Goal: Task Accomplishment & Management: Use online tool/utility

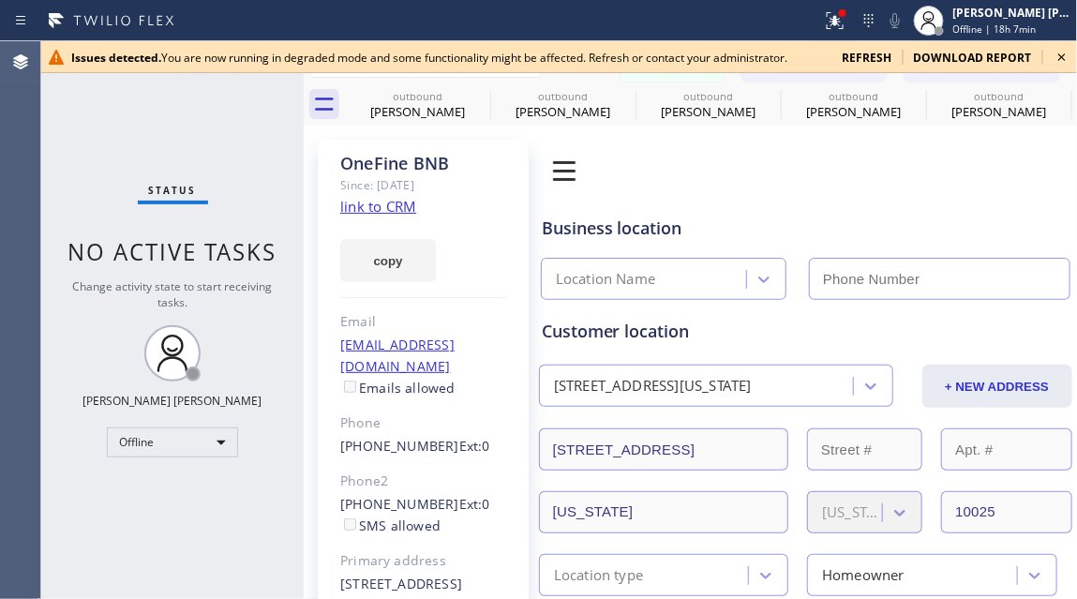
click at [966, 55] on icon at bounding box center [1061, 56] width 7 height 7
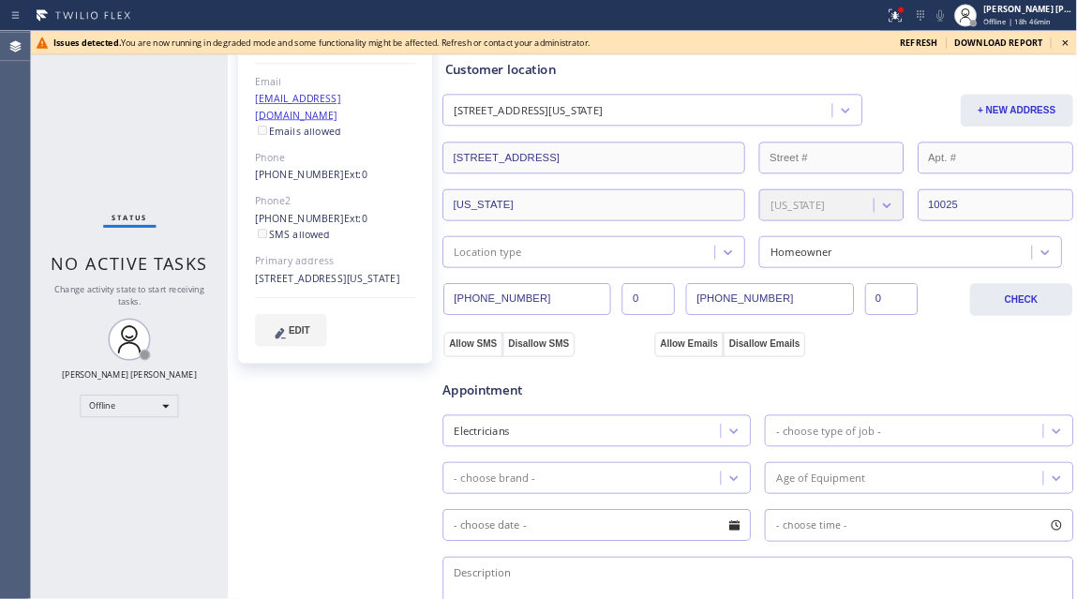
scroll to position [375, 0]
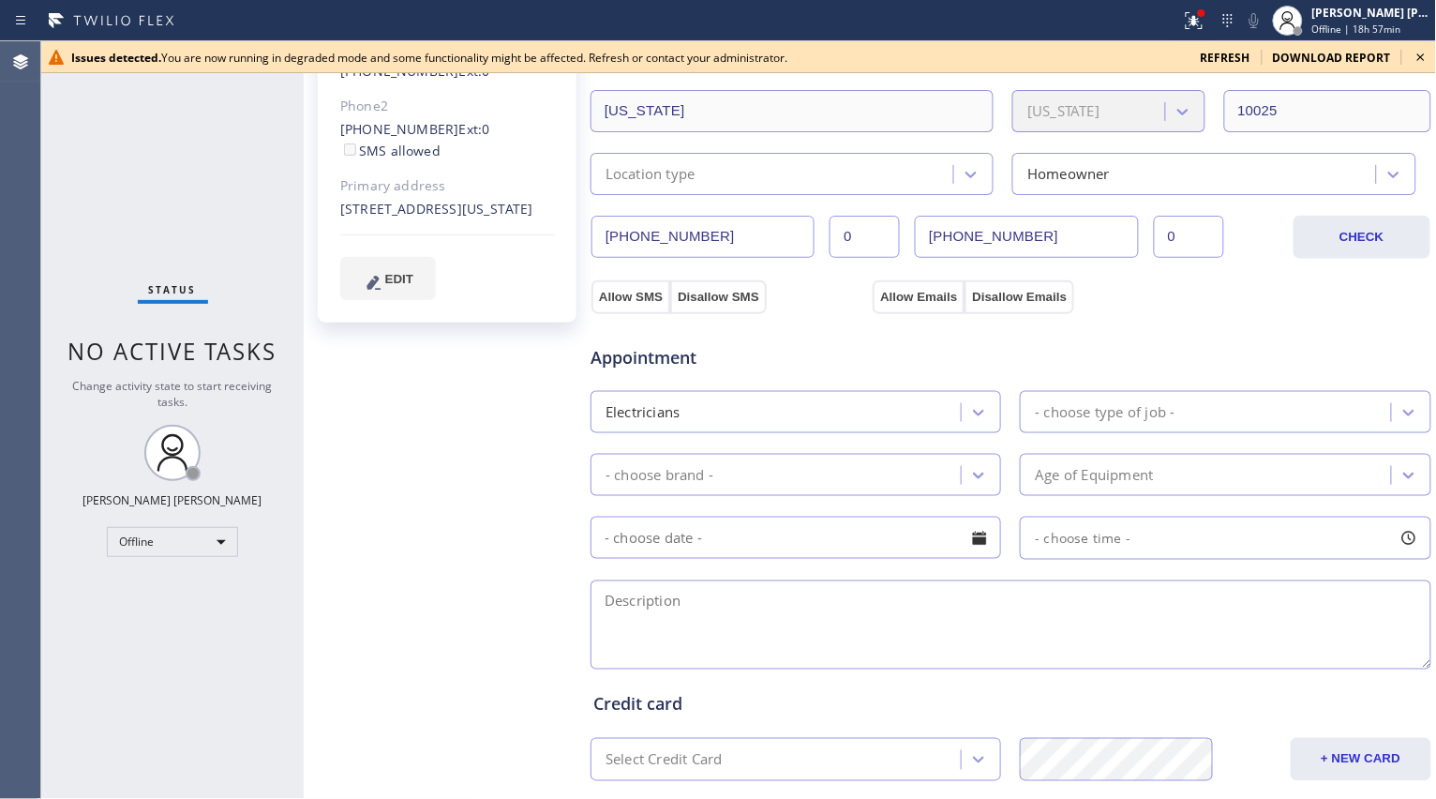
drag, startPoint x: 141, startPoint y: 692, endPoint x: 184, endPoint y: 36, distance: 657.6
click at [141, 606] on div "Status No active tasks Change activity state to start receiving tasks. [PERSON_…" at bounding box center [172, 419] width 262 height 757
click at [226, 542] on div "Offline" at bounding box center [172, 542] width 131 height 30
click at [120, 594] on li "Available" at bounding box center [171, 590] width 127 height 22
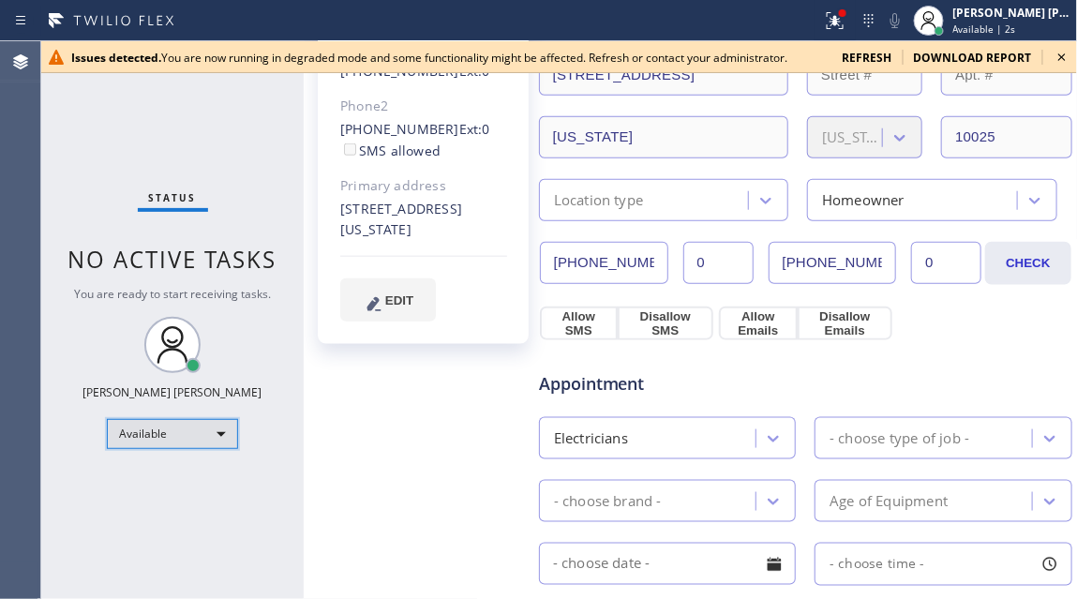
scroll to position [374, 0]
click at [966, 63] on icon at bounding box center [1062, 57] width 22 height 22
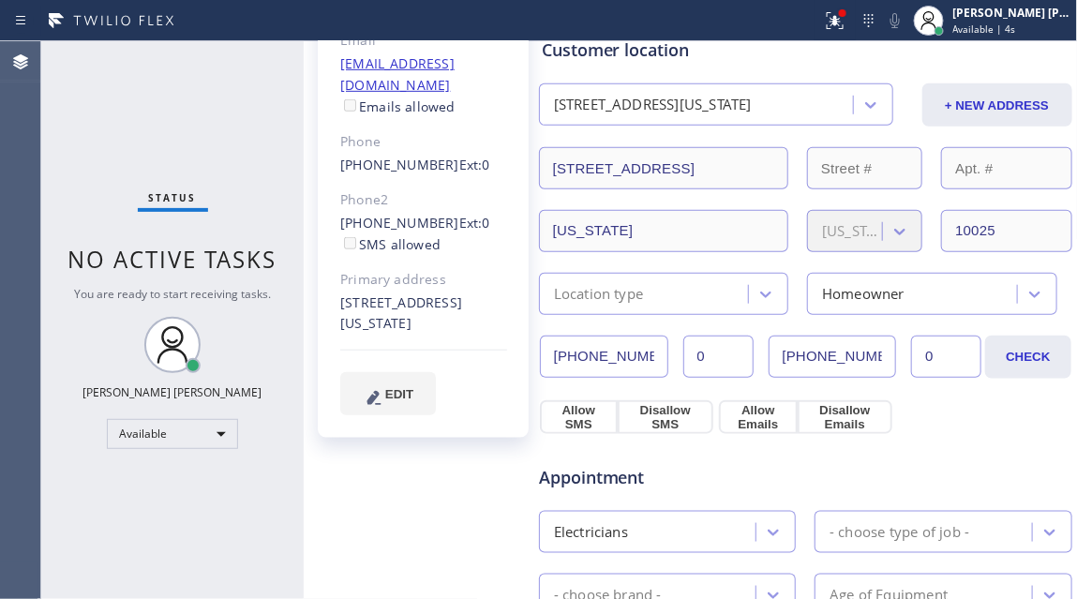
scroll to position [0, 0]
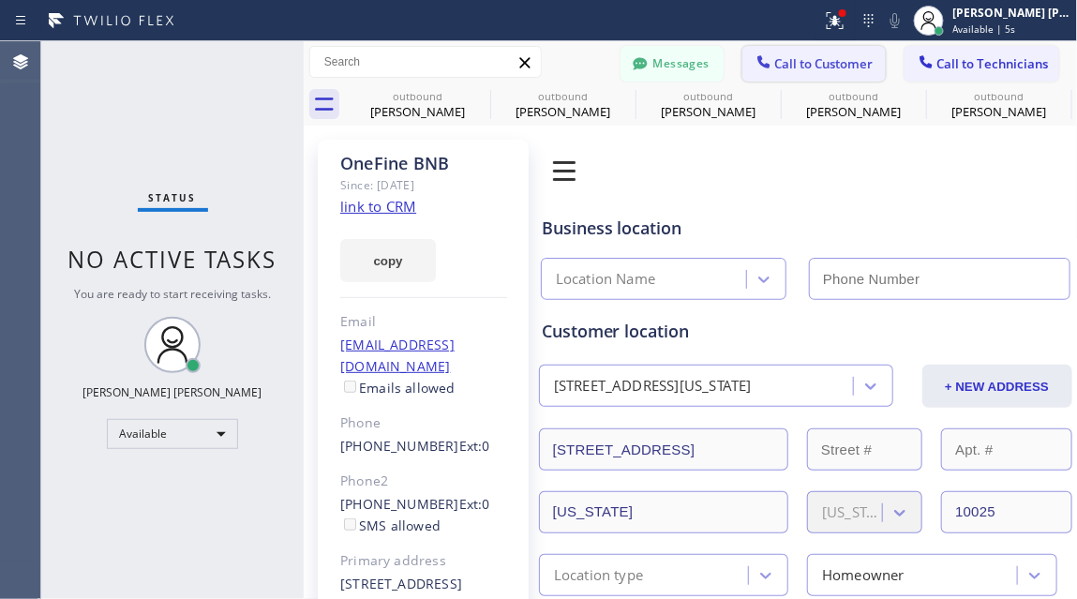
click at [796, 72] on button "Call to Customer" at bounding box center [813, 64] width 143 height 36
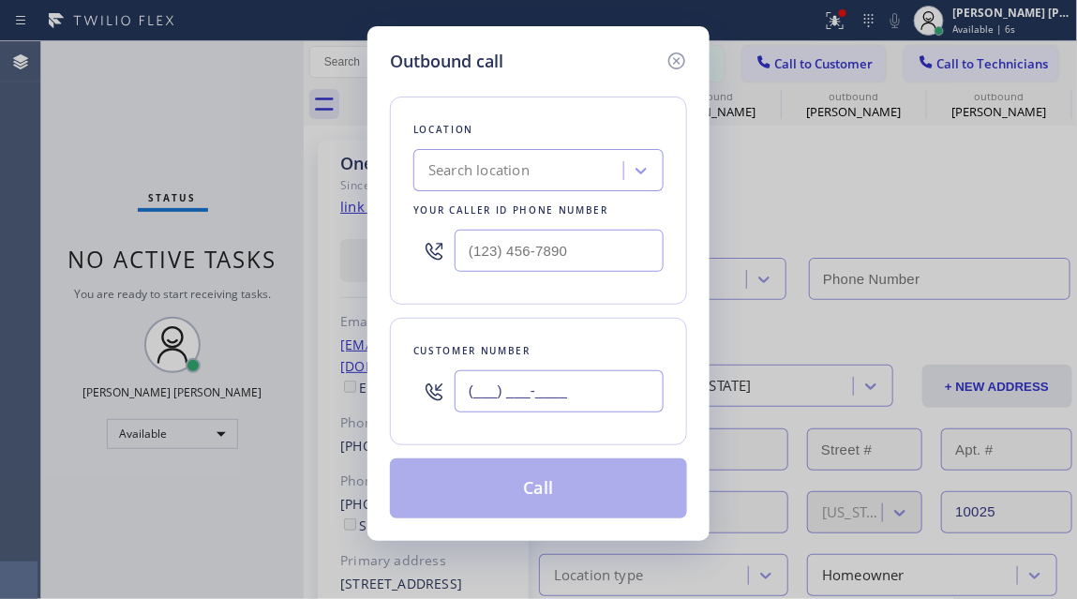
click at [509, 385] on input "(___) ___-____" at bounding box center [559, 391] width 209 height 42
paste input "512) 566-3800"
type input "[PHONE_NUMBER]"
click at [148, 137] on div "Outbound call Location Search location Your caller id phone number Customer num…" at bounding box center [538, 299] width 1077 height 599
click at [544, 173] on div "Search location" at bounding box center [521, 171] width 204 height 33
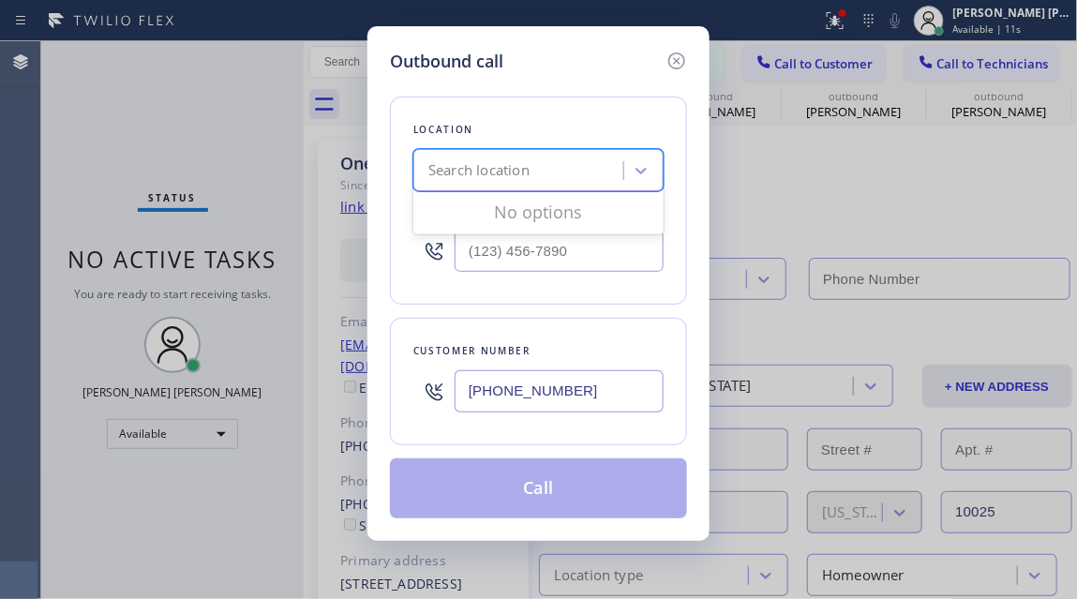
paste input "Zoom Electricians [GEOGRAPHIC_DATA]"
type input "Zoom Electricians [GEOGRAPHIC_DATA]"
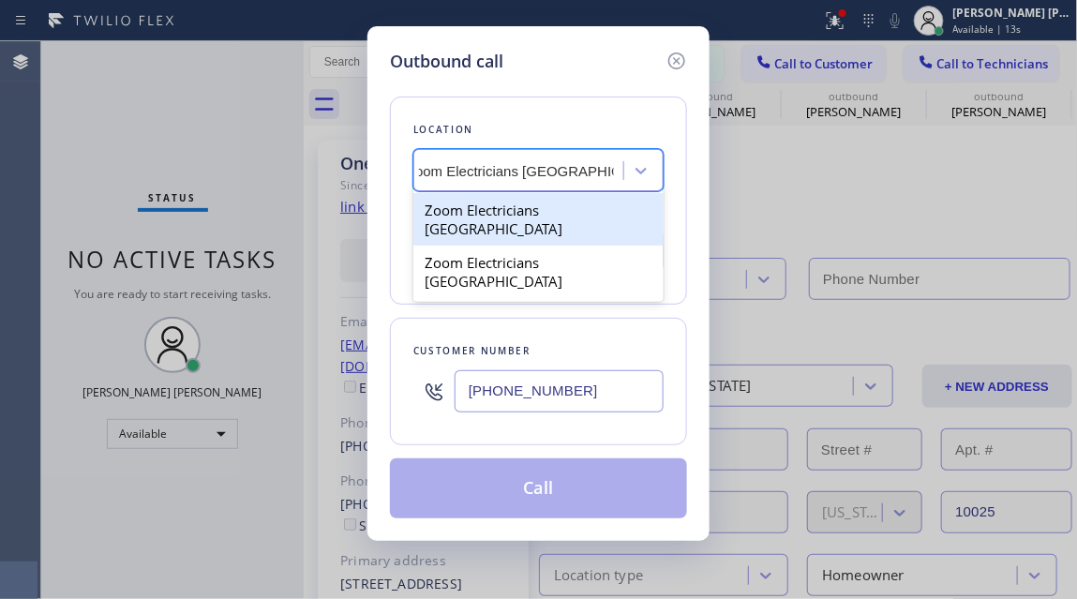
click at [521, 226] on div "Zoom Electricians [GEOGRAPHIC_DATA]" at bounding box center [538, 219] width 250 height 52
type input "[PHONE_NUMBER]"
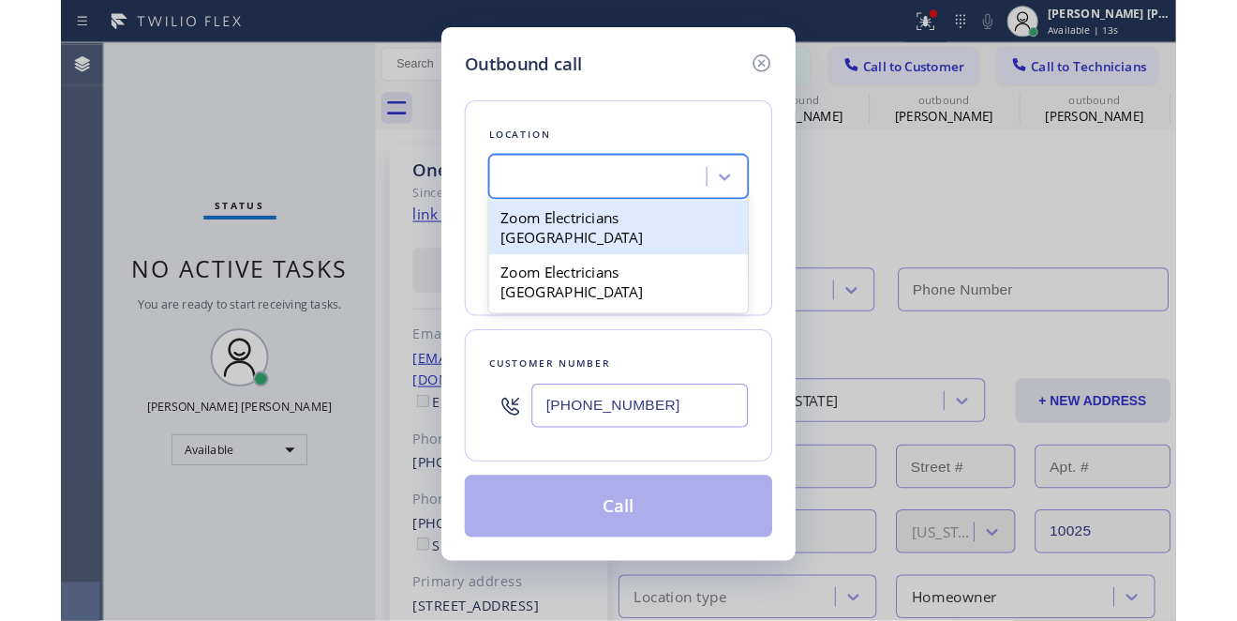
scroll to position [0, 2]
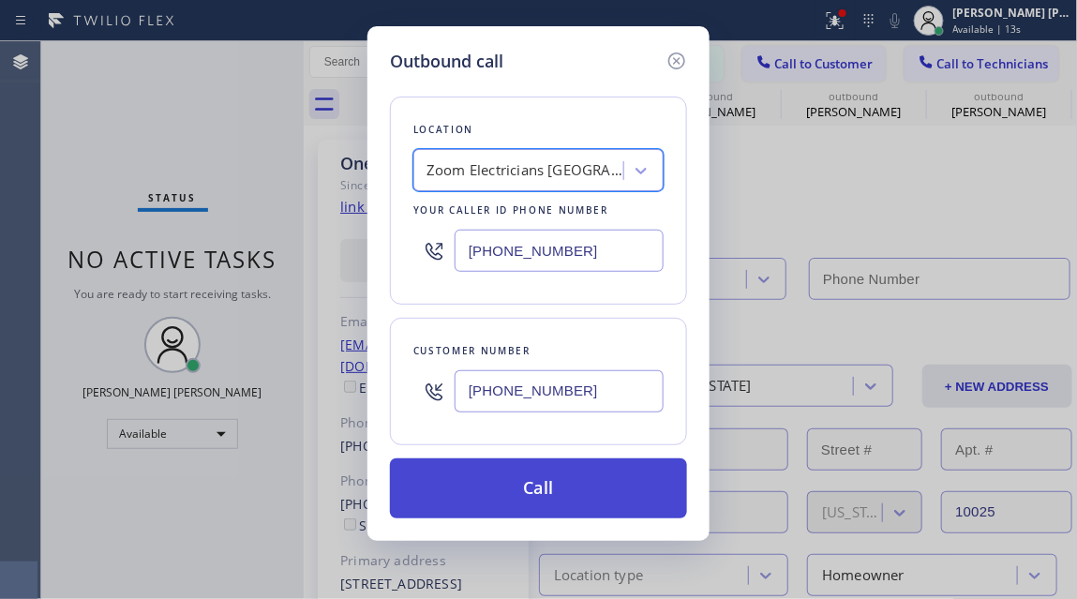
click at [570, 485] on button "Call" at bounding box center [538, 488] width 297 height 60
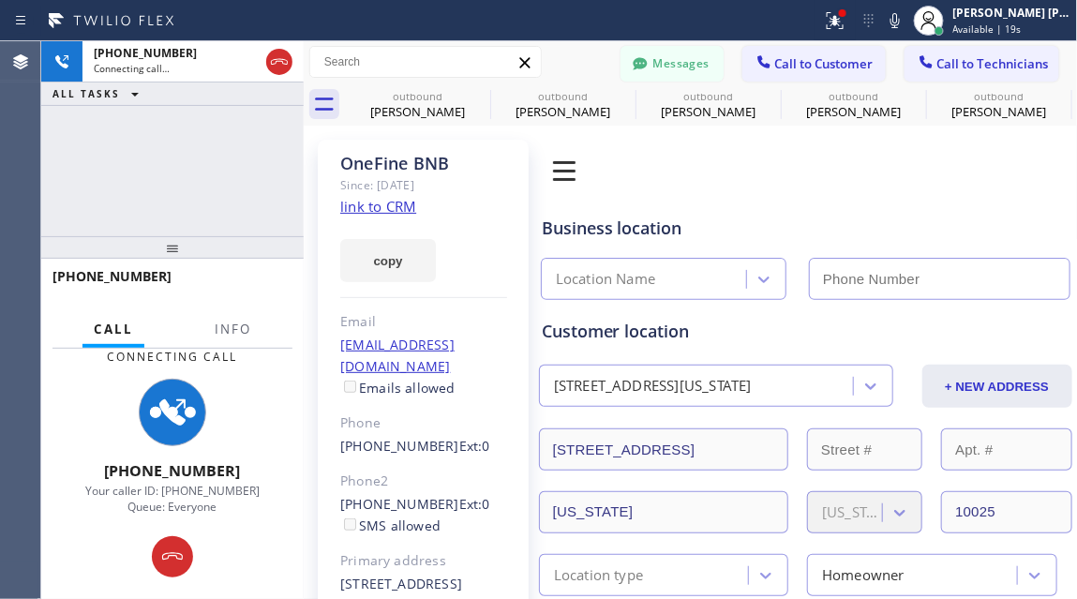
type input "[PHONE_NUMBER]"
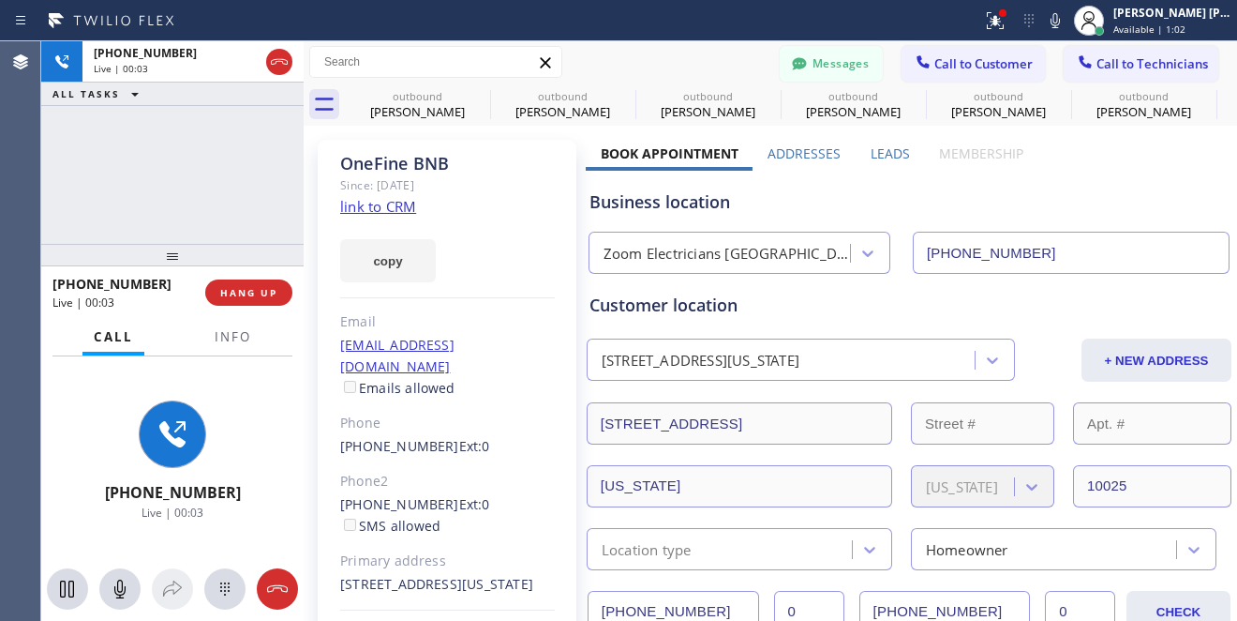
click at [128, 411] on div at bounding box center [172, 433] width 143 height 67
click at [127, 158] on div "+15125663800 Live | 00:38 ALL TASKS ALL TASKS ACTIVE TASKS TASKS IN WRAP UP" at bounding box center [172, 142] width 262 height 202
click at [257, 292] on span "HANG UP" at bounding box center [248, 292] width 57 height 13
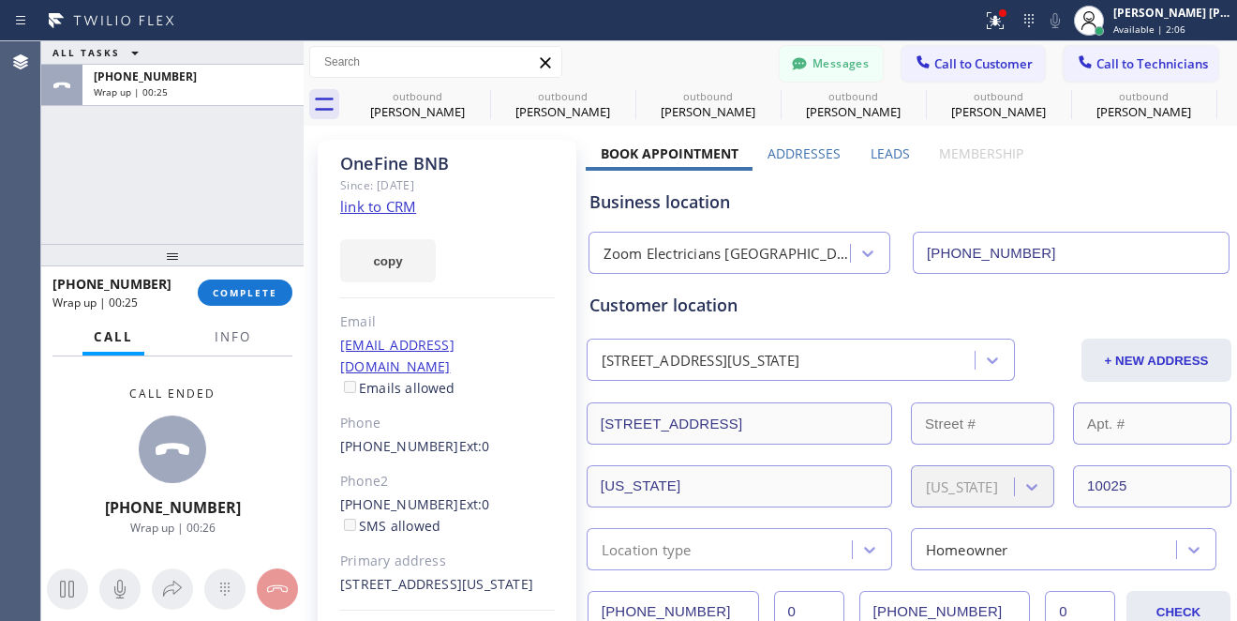
click at [71, 441] on div "Call ended +15125663800 Wrap up | 00:26" at bounding box center [172, 460] width 262 height 208
click at [251, 292] on span "COMPLETE" at bounding box center [245, 292] width 65 height 13
click at [184, 151] on div "ALL TASKS ALL TASKS ACTIVE TASKS TASKS IN WRAP UP +15125663800" at bounding box center [172, 142] width 262 height 202
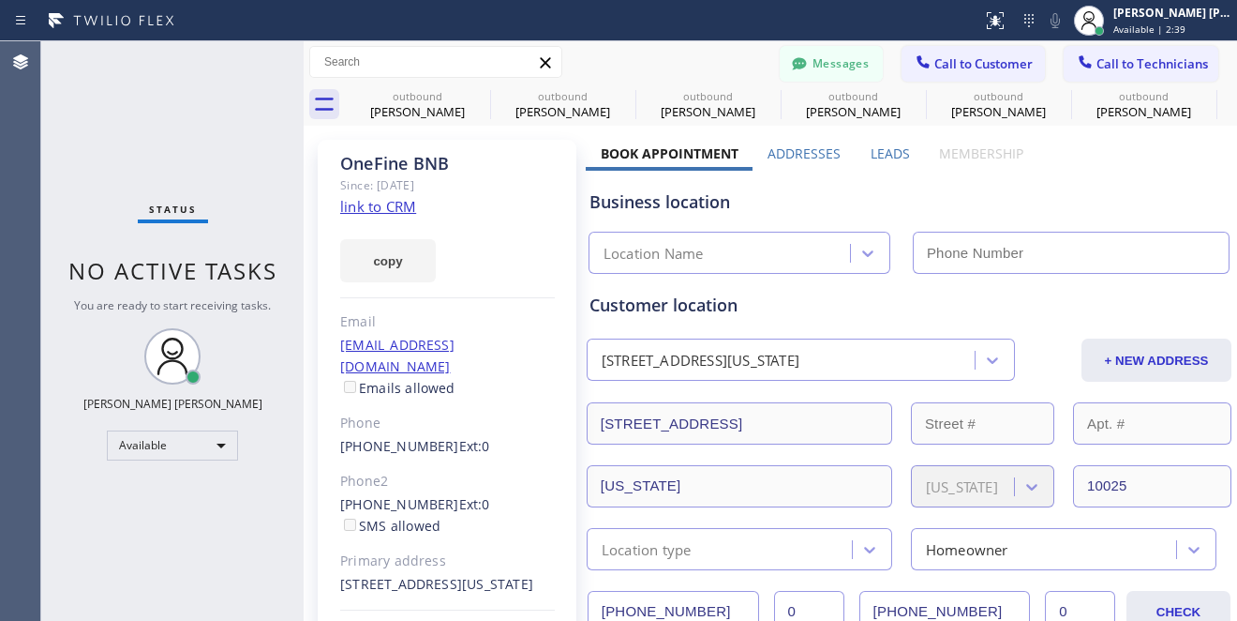
type input "[PHONE_NUMBER]"
click at [247, 530] on div "Status No active tasks You are ready to start receiving tasks. [PERSON_NAME] [P…" at bounding box center [172, 330] width 262 height 579
click at [245, 452] on div "Status No active tasks You are ready to start receiving tasks. [PERSON_NAME] [P…" at bounding box center [172, 330] width 262 height 579
click at [232, 443] on div "Available" at bounding box center [172, 445] width 131 height 30
click at [196, 469] on li "Offline" at bounding box center [171, 470] width 127 height 22
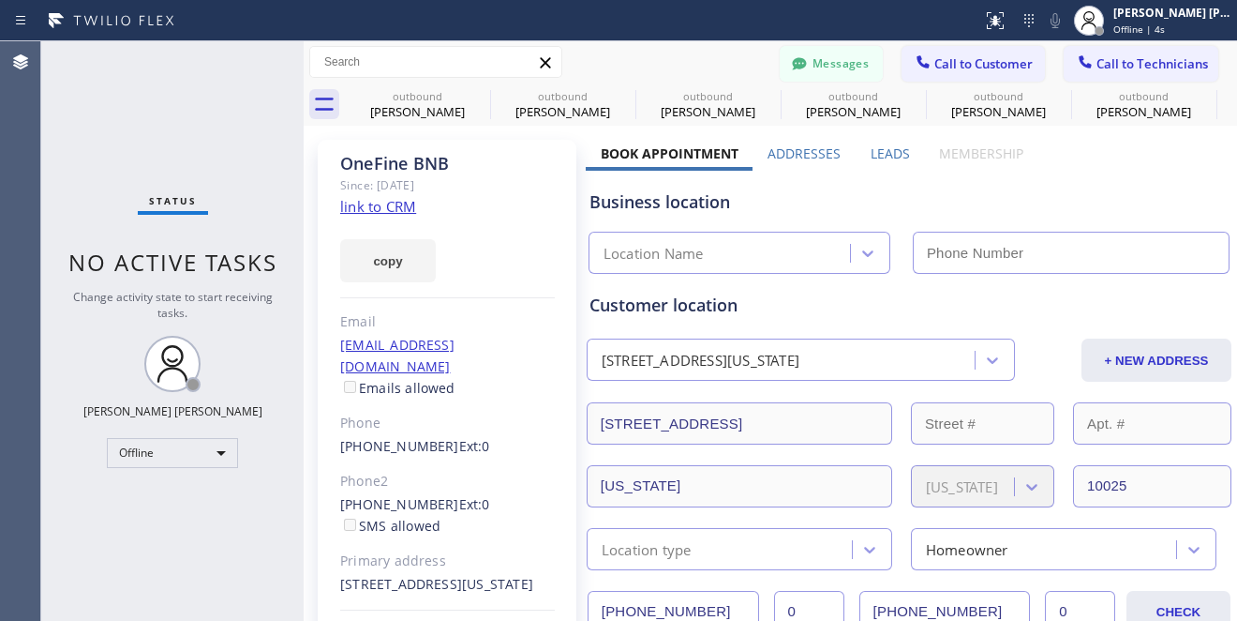
click at [98, 97] on div "Status No active tasks Change activity state to start receiving tasks. [PERSON_…" at bounding box center [172, 330] width 262 height 579
